Goal: Transaction & Acquisition: Purchase product/service

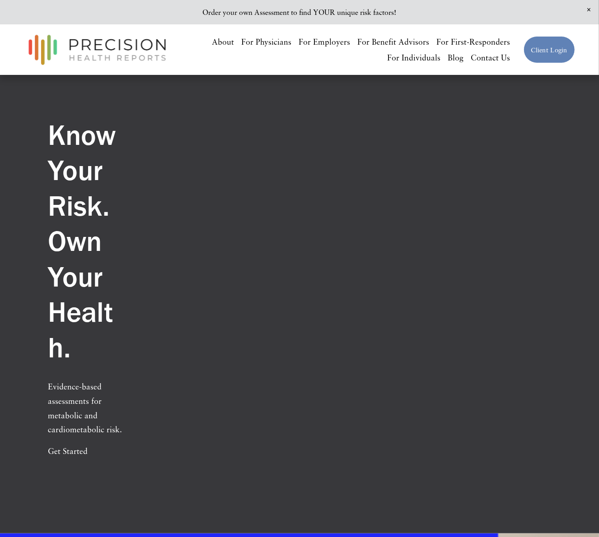
click at [468, 204] on div "Know Your Risk. Own Your Health. Evidence-based assessments for metabolic and c…" at bounding box center [299, 296] width 551 height 387
click at [507, 177] on div "Know Your Risk. Own Your Health. Evidence-based assessments for metabolic and c…" at bounding box center [299, 296] width 551 height 387
click at [523, 286] on div "Know Your Risk. Own Your Health. Evidence-based assessments for metabolic and c…" at bounding box center [299, 296] width 551 height 387
click at [399, 187] on div "Know Your Risk. Own Your Health. Evidence-based assessments for metabolic and c…" at bounding box center [299, 296] width 551 height 387
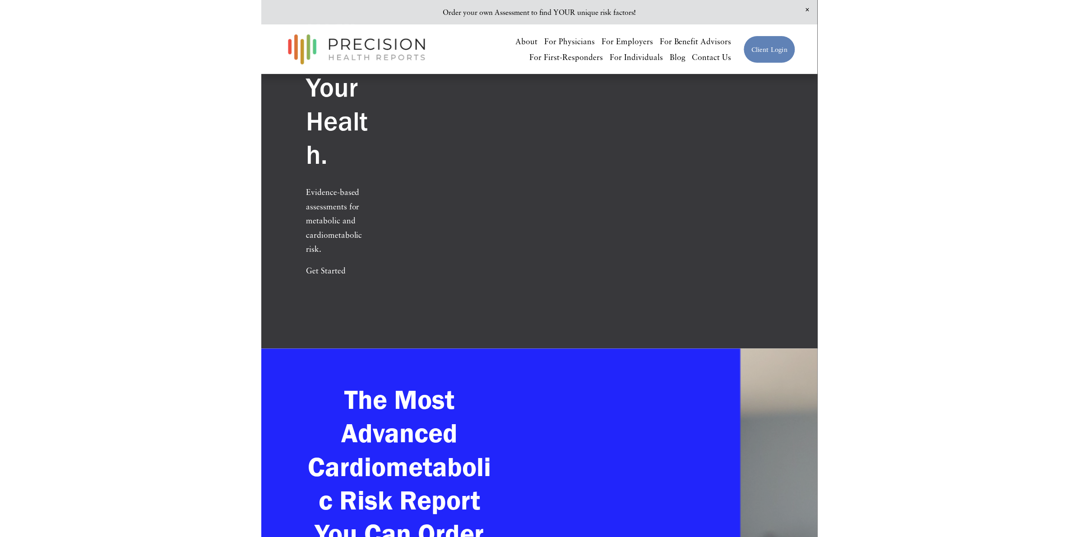
scroll to position [200, 0]
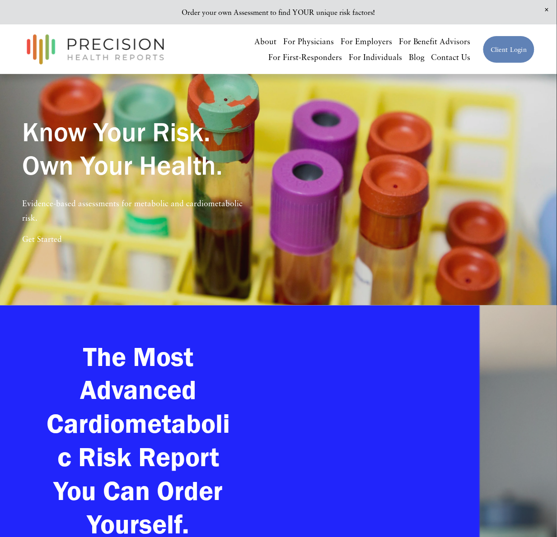
click at [406, 250] on div "Know Your Risk. Own Your Health. Evidence-based assessments for metabolic and c…" at bounding box center [278, 194] width 557 height 187
click at [421, 265] on div "Know Your Risk. Own Your Health. Evidence-based assessments for metabolic and c…" at bounding box center [278, 194] width 557 height 187
click at [512, 208] on div "Know Your Risk. Own Your Health. Evidence-based assessments for metabolic and c…" at bounding box center [278, 194] width 557 height 187
click at [307, 229] on div "Know Your Risk. Own Your Health. Evidence-based assessments for metabolic and c…" at bounding box center [278, 194] width 557 height 187
click at [459, 243] on div "Know Your Risk. Own Your Health. Evidence-based assessments for metabolic and c…" at bounding box center [278, 194] width 557 height 187
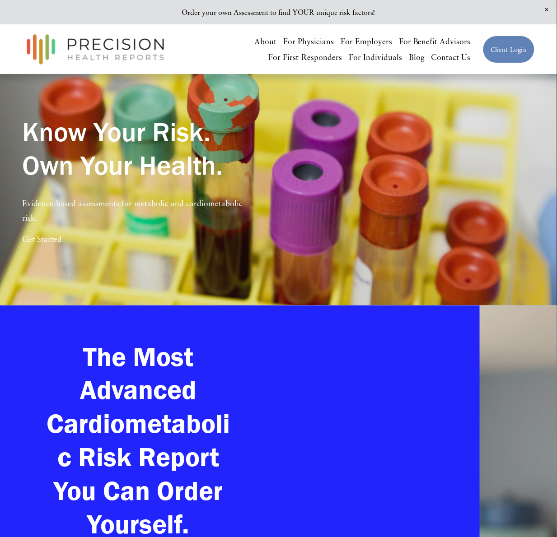
click at [502, 232] on div "Know Your Risk. Own Your Health. Evidence-based assessments for metabolic and c…" at bounding box center [278, 194] width 557 height 187
click at [435, 153] on div "Know Your Risk. Own Your Health. Evidence-based assessments for metabolic and c…" at bounding box center [278, 194] width 557 height 187
click at [537, 127] on div "Know Your Risk. Own Your Health. Evidence-based assessments for metabolic and c…" at bounding box center [278, 194] width 557 height 187
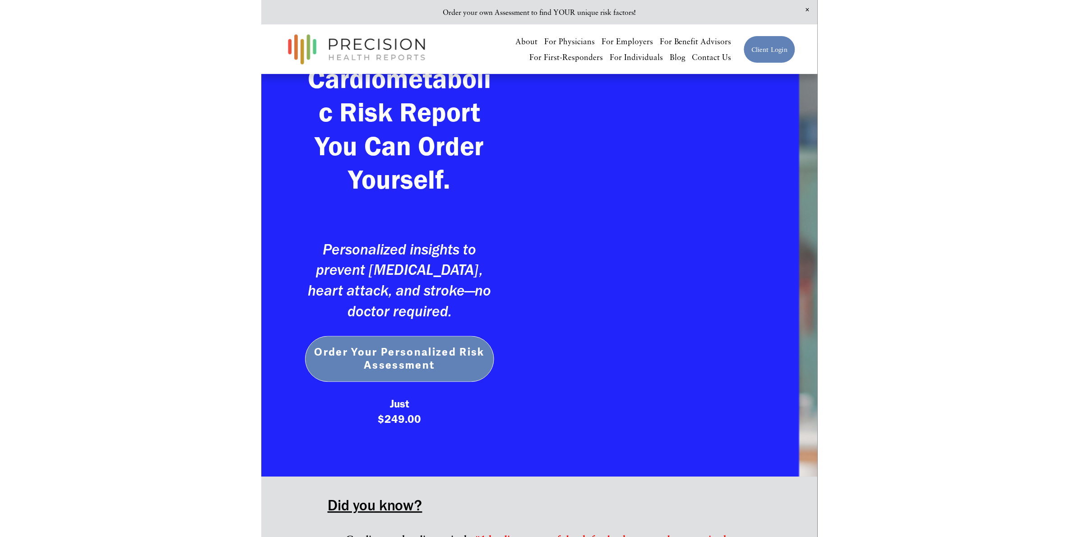
scroll to position [114, 0]
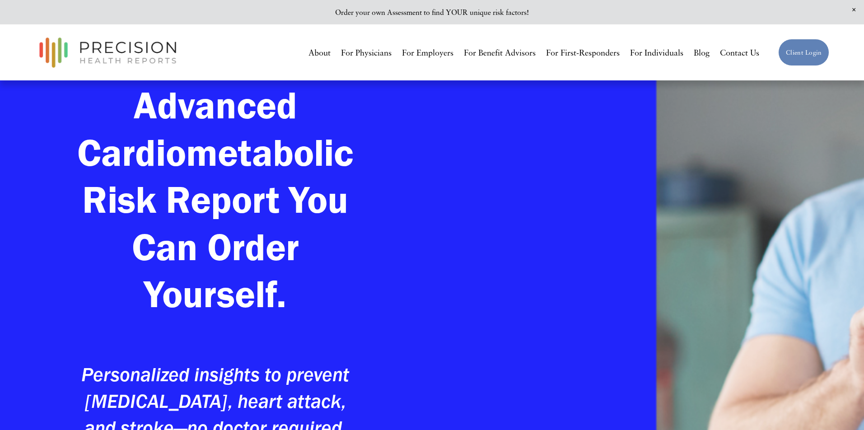
scroll to position [119, 0]
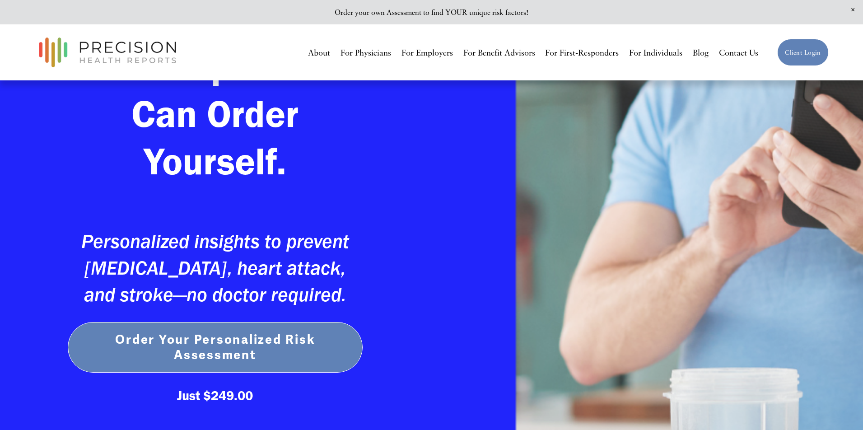
scroll to position [174, 0]
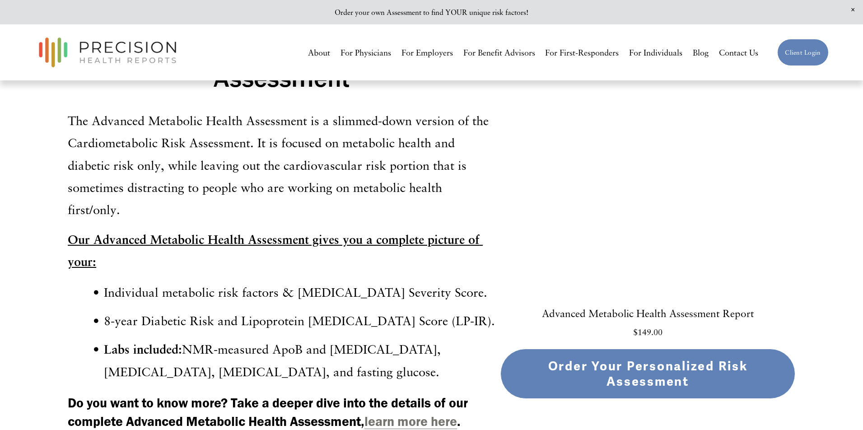
scroll to position [2788, 0]
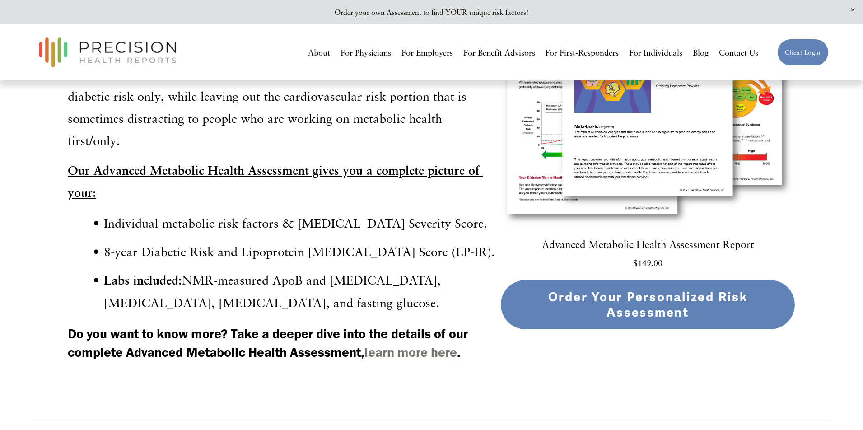
click at [580, 289] on span "Order Your Personalized Risk Assessment" at bounding box center [648, 304] width 200 height 31
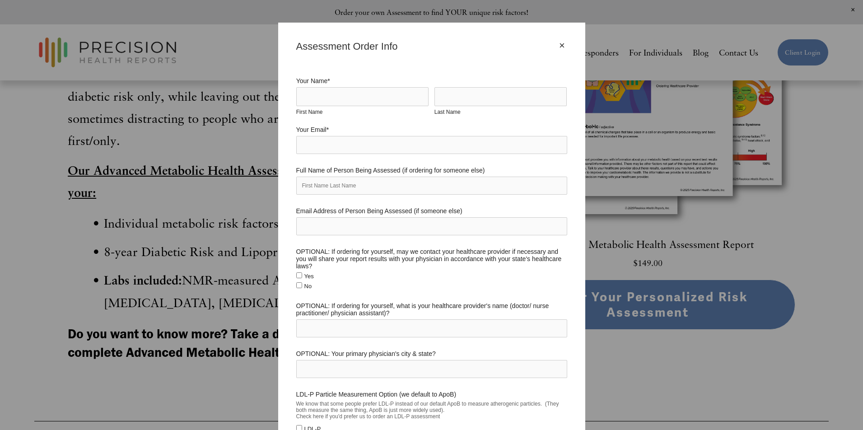
click at [565, 44] on div "×" at bounding box center [562, 46] width 10 height 10
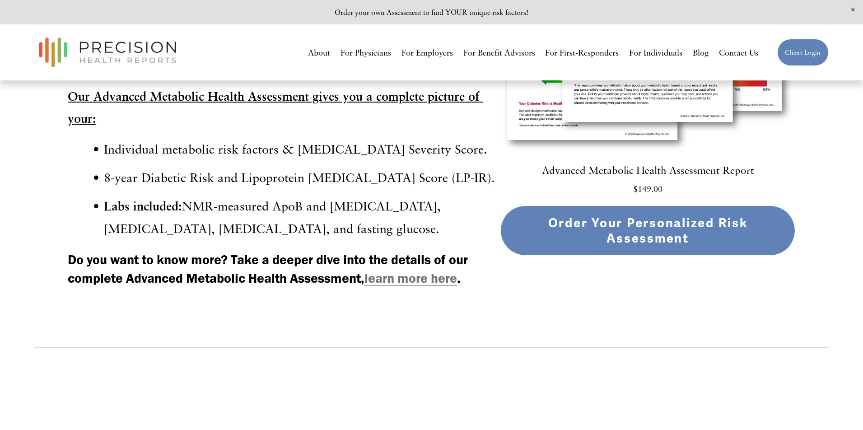
scroll to position [2826, 0]
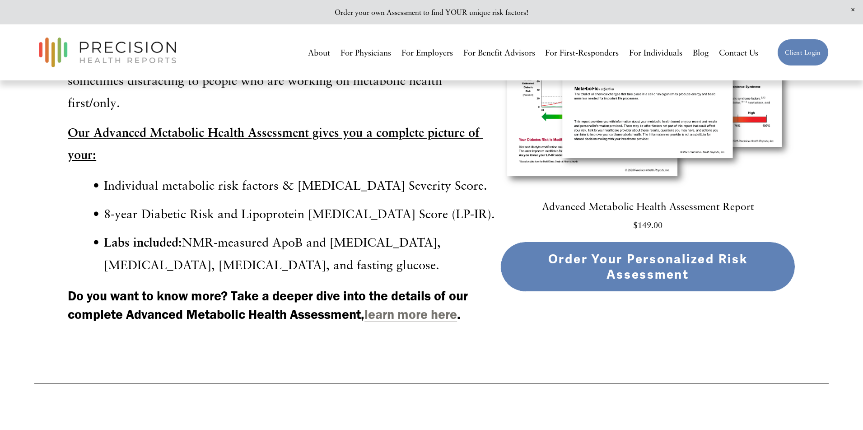
click at [397, 306] on strong "learn more here" at bounding box center [410, 314] width 93 height 16
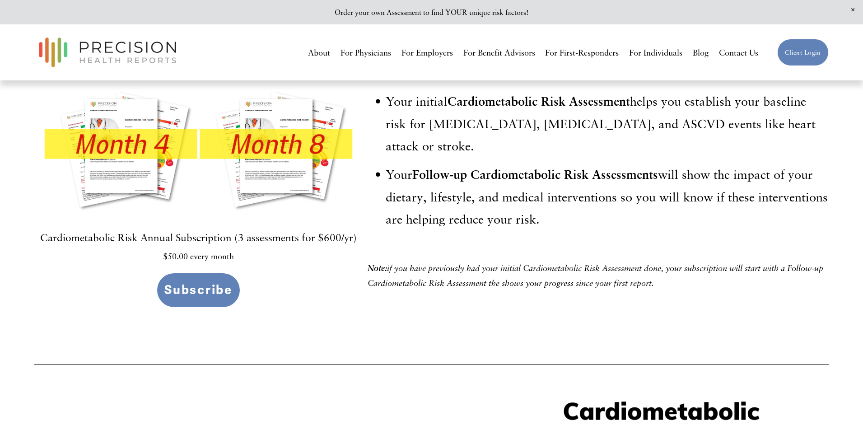
scroll to position [3473, 0]
